Goal: Task Accomplishment & Management: Manage account settings

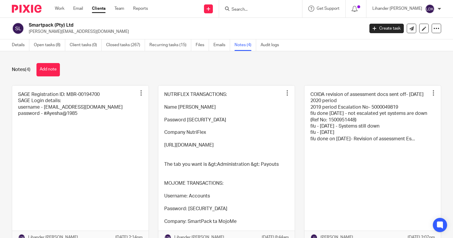
drag, startPoint x: 329, startPoint y: 75, endPoint x: 327, endPoint y: 72, distance: 3.4
click at [329, 75] on div "Notes (4) Add note" at bounding box center [226, 69] width 429 height 13
click at [257, 8] on input "Search" at bounding box center [257, 9] width 53 height 5
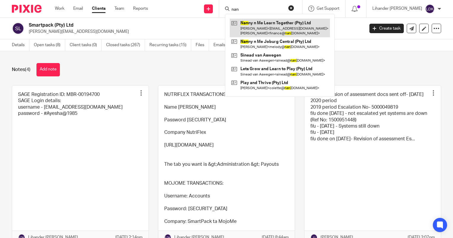
type input "nan"
click at [267, 26] on link at bounding box center [280, 28] width 100 height 18
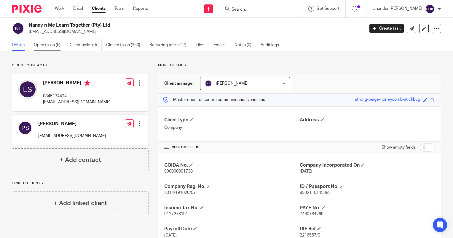
click at [44, 43] on link "Open tasks (5)" at bounding box center [49, 45] width 31 height 12
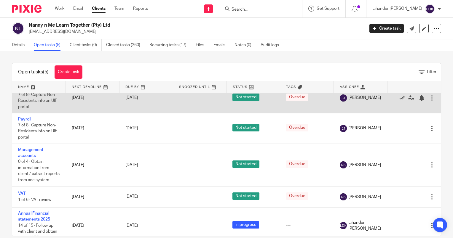
scroll to position [26, 0]
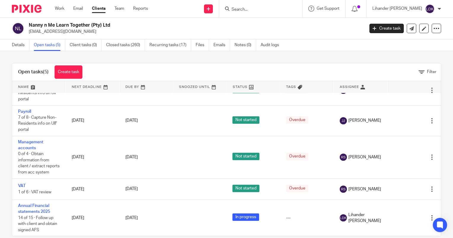
click at [272, 11] on input "Search" at bounding box center [257, 9] width 53 height 5
type input "ajm"
click at [270, 31] on link at bounding box center [280, 26] width 100 height 14
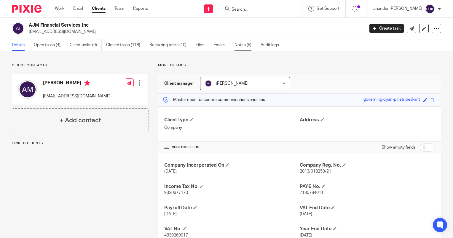
click at [256, 46] on link "Notes (5)" at bounding box center [245, 45] width 22 height 12
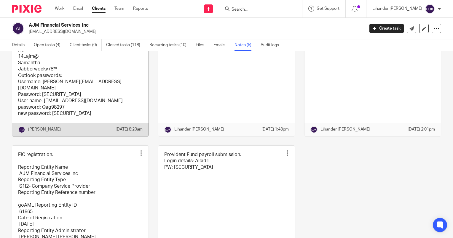
scroll to position [89, 0]
click at [90, 69] on link at bounding box center [80, 67] width 136 height 140
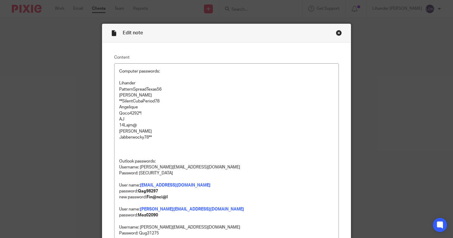
click at [337, 35] on div "Close this dialog window" at bounding box center [339, 33] width 6 height 6
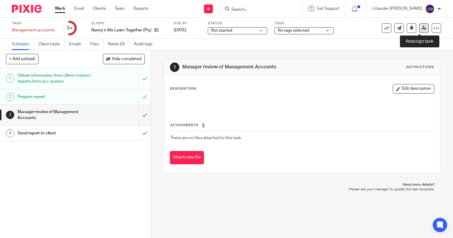
click at [421, 28] on icon at bounding box center [423, 28] width 4 height 4
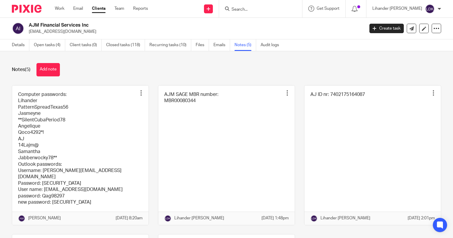
click at [257, 10] on input "Search" at bounding box center [257, 9] width 53 height 5
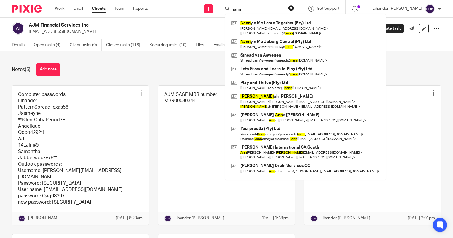
type input "nann"
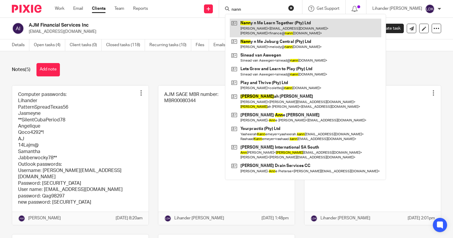
click at [265, 30] on link at bounding box center [305, 28] width 151 height 18
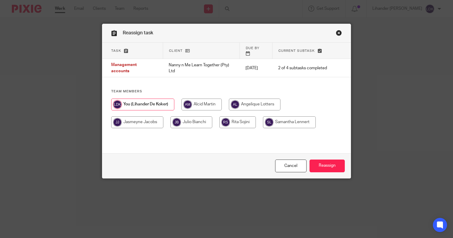
click at [195, 120] on input "radio" at bounding box center [191, 122] width 42 height 12
radio input "true"
click at [224, 118] on input "radio" at bounding box center [238, 122] width 36 height 12
radio input "true"
click at [327, 161] on input "Reassign" at bounding box center [326, 166] width 35 height 13
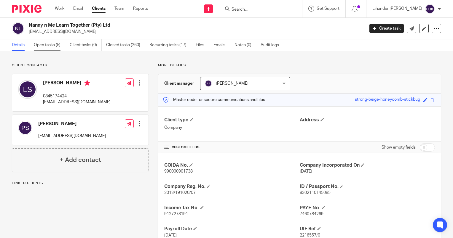
click at [58, 41] on link "Open tasks (5)" at bounding box center [49, 45] width 31 height 12
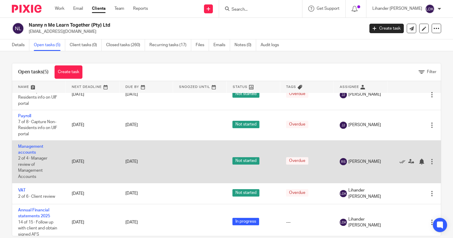
scroll to position [20, 0]
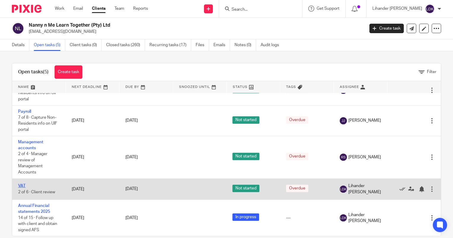
click at [20, 187] on link "VAT" at bounding box center [21, 186] width 7 height 4
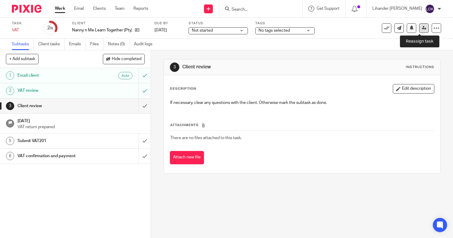
click at [421, 28] on icon at bounding box center [423, 28] width 4 height 4
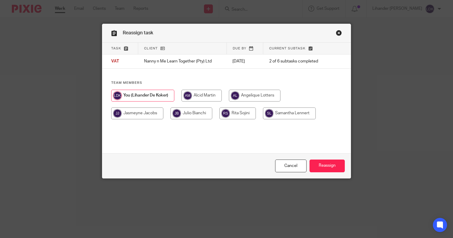
click at [191, 95] on input "radio" at bounding box center [201, 96] width 40 height 12
radio input "true"
click at [318, 161] on input "Reassign" at bounding box center [326, 166] width 35 height 13
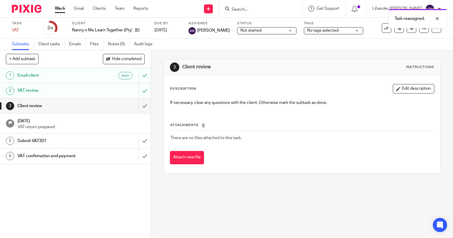
click at [62, 9] on link "Work" at bounding box center [60, 9] width 10 height 6
